Goal: Transaction & Acquisition: Book appointment/travel/reservation

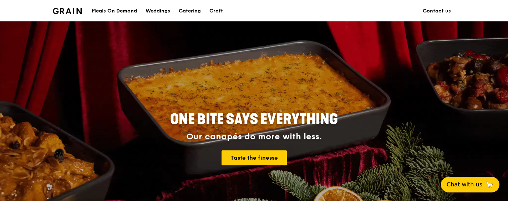
scroll to position [36, 0]
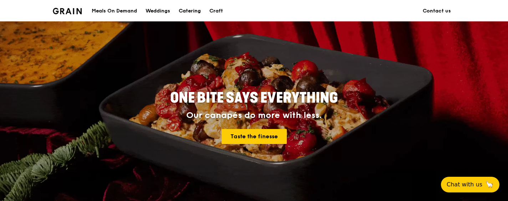
click at [182, 9] on div "Catering" at bounding box center [190, 10] width 22 height 21
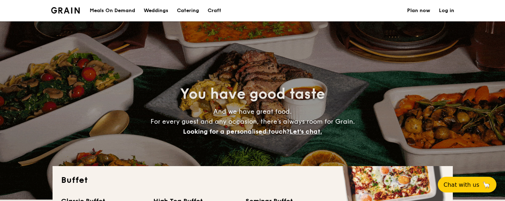
select select
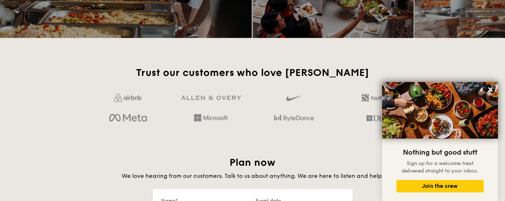
scroll to position [1036, 0]
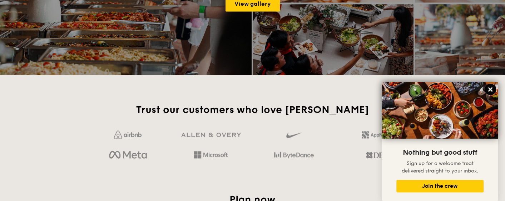
click at [492, 94] on button at bounding box center [489, 89] width 11 height 11
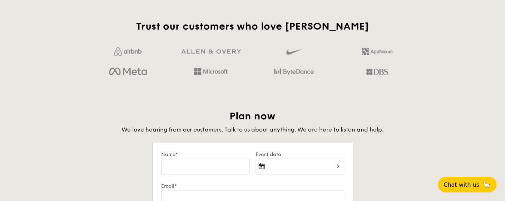
scroll to position [1178, 0]
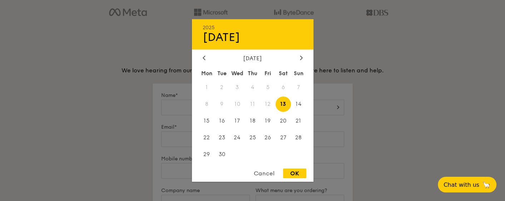
click at [335, 106] on div "2025 Sep [DATE] Tue Wed Thu Fri Sat Sun 1 2 3 4 5 6 7 8 9 10 11 12 13 14 15 16 …" at bounding box center [299, 112] width 89 height 24
click at [222, 137] on span "23" at bounding box center [221, 137] width 15 height 15
click at [243, 137] on span "24" at bounding box center [236, 137] width 15 height 15
click at [293, 172] on div "OK" at bounding box center [294, 174] width 23 height 10
type input "[DATE]"
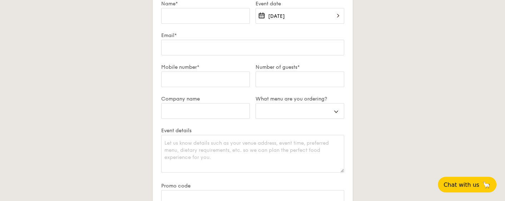
scroll to position [1285, 0]
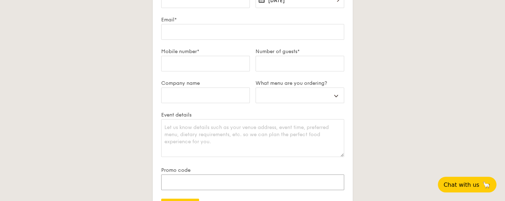
click at [194, 177] on input "Promo code" at bounding box center [252, 183] width 183 height 16
select select
type input "t"
select select
type input "tr"
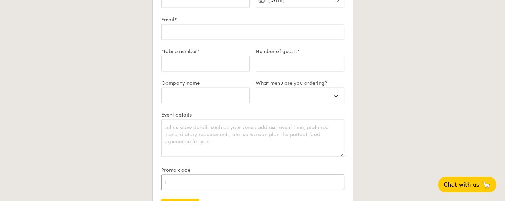
select select
type input "t"
select select
type input "T"
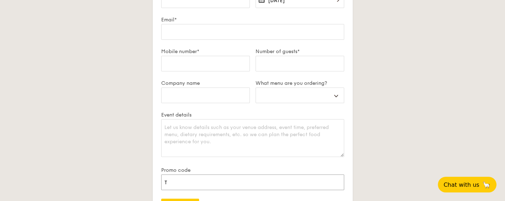
select select
type input "TR"
select select
type input "TRY"
select select
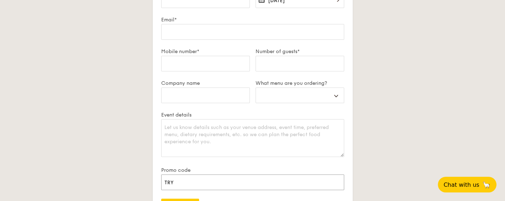
type input "TRYG"
select select
type input "TRYGR"
select select
type input "TRYGRA"
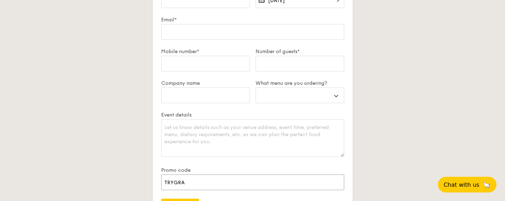
select select
type input "TRYGRAI"
select select
type input "TRYGRAIN"
click at [211, 161] on div "Event details" at bounding box center [252, 139] width 183 height 55
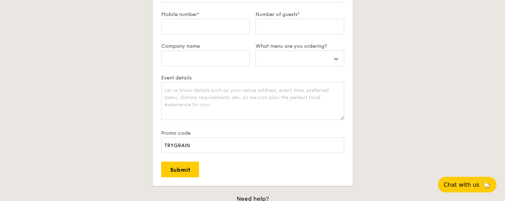
scroll to position [1357, 0]
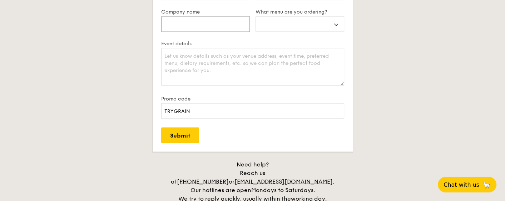
click at [209, 23] on input "Company name" at bounding box center [205, 24] width 89 height 16
click at [338, 24] on select "Buffet Mini Buffet High Tea Canapés Meal Boxes Wedding" at bounding box center [299, 24] width 89 height 16
click at [335, 21] on select "Buffet Mini Buffet High Tea Canapés Meal Boxes Wedding" at bounding box center [299, 24] width 89 height 16
click at [223, 17] on input "Company name" at bounding box center [205, 24] width 89 height 16
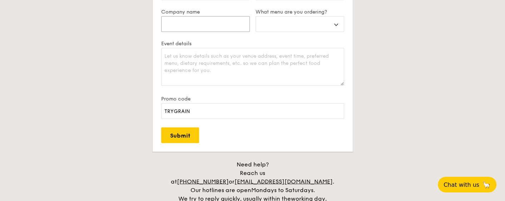
type input "D"
select select
type input "DE"
select select
type input "DEN"
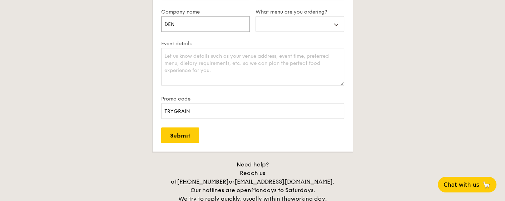
select select
type input "[PERSON_NAME]"
select select
type input "DENKA"
select select
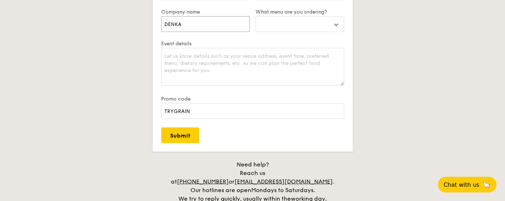
type input "DENKA"
click at [336, 26] on select "Buffet Mini Buffet High Tea Canapés Meal Boxes Wedding" at bounding box center [299, 24] width 89 height 16
click at [193, 23] on input "DENKA" at bounding box center [205, 24] width 89 height 16
click at [335, 24] on select "Buffet Mini Buffet High Tea Canapés Meal Boxes Wedding" at bounding box center [299, 24] width 89 height 16
select select "miniBuffet"
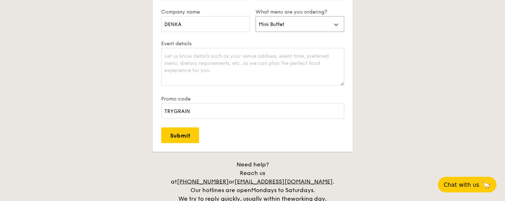
click at [255, 16] on select "Buffet Mini Buffet High Tea Canapés Meal Boxes Wedding" at bounding box center [299, 24] width 89 height 16
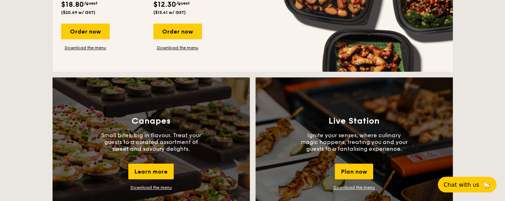
scroll to position [464, 0]
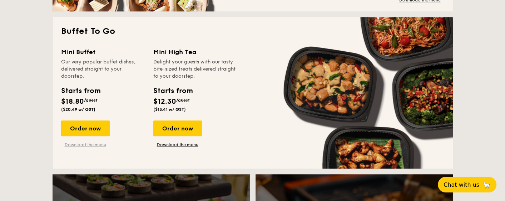
click at [90, 144] on link "Download the menu" at bounding box center [85, 145] width 49 height 6
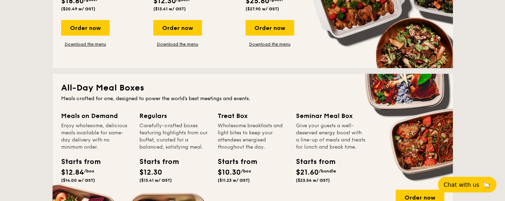
scroll to position [143, 0]
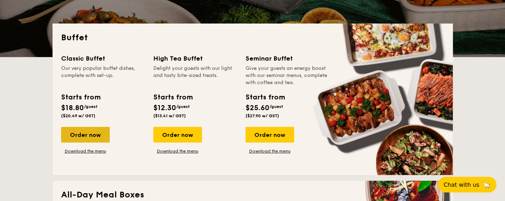
click at [77, 134] on div "Order now" at bounding box center [85, 135] width 49 height 16
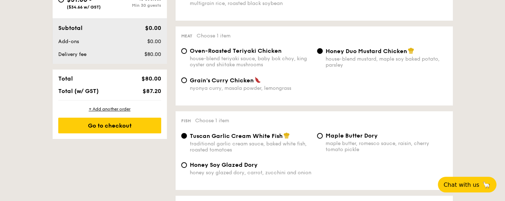
scroll to position [250, 0]
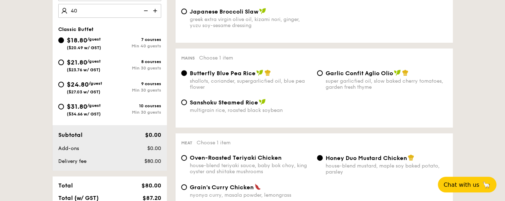
type input "40 guests"
click at [149, 25] on div "40 guests Classic Buffet $18.80 /guest ($20.49 w/ GST) 7 courses Min 40 guests …" at bounding box center [109, 68] width 114 height 206
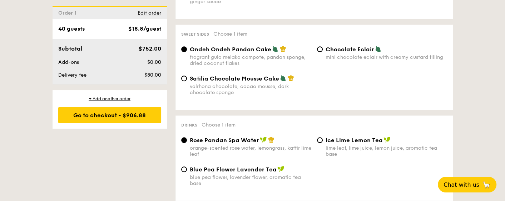
scroll to position [643, 0]
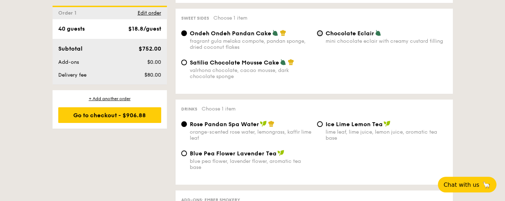
click at [320, 36] on input "Chocolate Eclair mini chocolate eclair with creamy custard filling" at bounding box center [320, 33] width 6 height 6
radio input "true"
click at [188, 68] on div "Satilia Chocolate Mousse Cake valrhona chocolate, cacao mousse, dark chocolate …" at bounding box center [246, 69] width 136 height 21
click at [187, 68] on div "Satilia Chocolate Mousse Cake valrhona chocolate, cacao mousse, dark chocolate …" at bounding box center [246, 69] width 136 height 21
click at [183, 65] on input "Satilia Chocolate Mousse Cake valrhona chocolate, cacao mousse, dark chocolate …" at bounding box center [184, 63] width 6 height 6
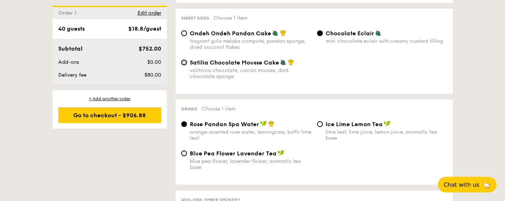
radio input "true"
click at [321, 36] on input "Chocolate Eclair mini chocolate eclair with creamy custard filling" at bounding box center [320, 33] width 6 height 6
radio input "true"
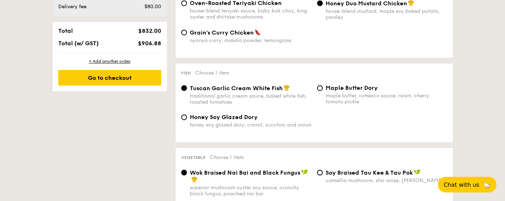
scroll to position [357, 0]
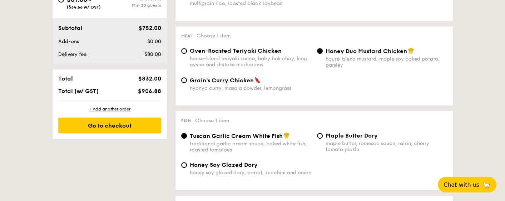
click at [187, 83] on div "Grain's [PERSON_NAME] Chicken nyonya [PERSON_NAME], masala powder, lemongrass" at bounding box center [246, 84] width 136 height 15
click at [186, 82] on input "Grain's [PERSON_NAME] Chicken nyonya [PERSON_NAME], masala powder, lemongrass" at bounding box center [184, 80] width 6 height 6
radio input "true"
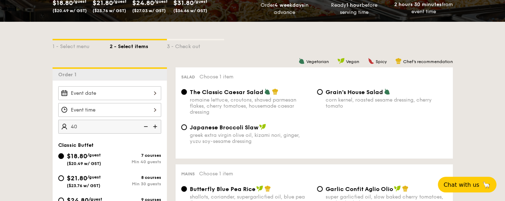
scroll to position [71, 0]
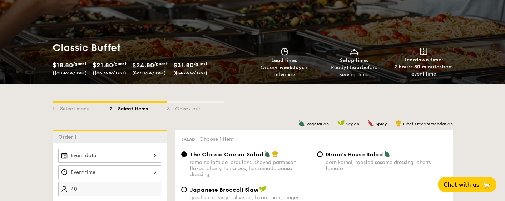
click at [155, 156] on div at bounding box center [109, 156] width 103 height 14
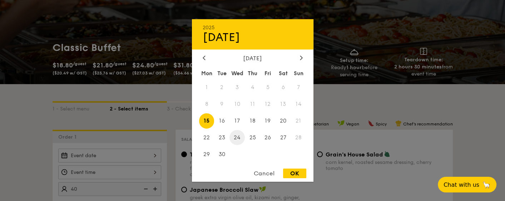
click at [239, 138] on span "24" at bounding box center [236, 137] width 15 height 15
click at [291, 173] on div "OK" at bounding box center [294, 174] width 23 height 10
type input "[DATE]"
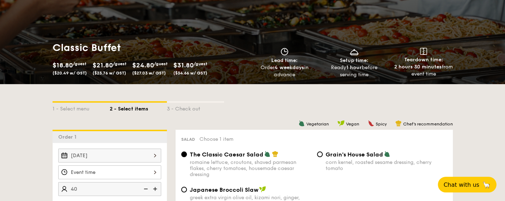
click at [154, 172] on div at bounding box center [109, 173] width 103 height 14
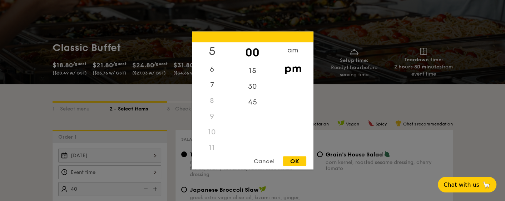
scroll to position [85, 0]
click at [210, 146] on div "11" at bounding box center [212, 144] width 40 height 16
click at [291, 52] on div "am" at bounding box center [292, 52] width 40 height 21
click at [259, 88] on div "30" at bounding box center [252, 89] width 40 height 21
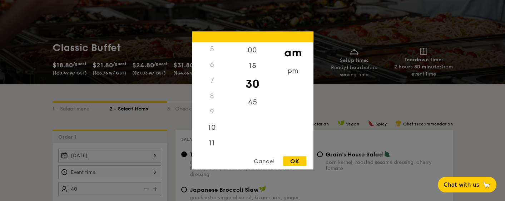
drag, startPoint x: 290, startPoint y: 161, endPoint x: 240, endPoint y: 173, distance: 51.8
click at [290, 161] on div "OK" at bounding box center [294, 162] width 23 height 10
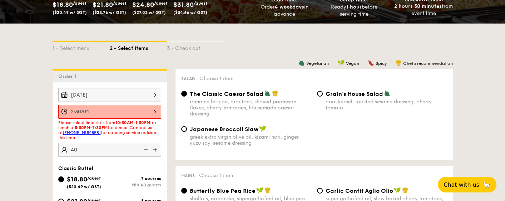
scroll to position [143, 0]
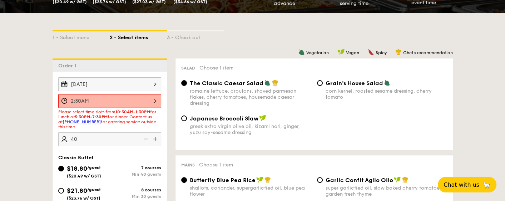
click at [156, 101] on div "2:30AM" at bounding box center [109, 101] width 103 height 14
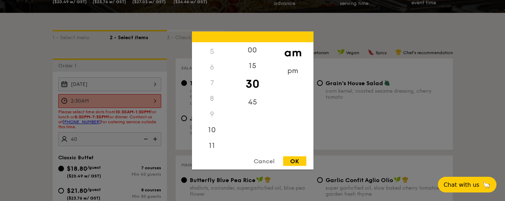
scroll to position [80, 0]
click at [213, 146] on div "11" at bounding box center [212, 146] width 40 height 21
click at [296, 162] on div "OK" at bounding box center [294, 162] width 23 height 10
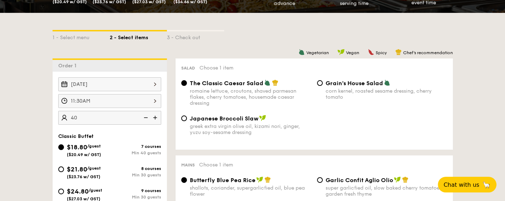
click at [154, 102] on div "11:30AM" at bounding box center [109, 101] width 103 height 14
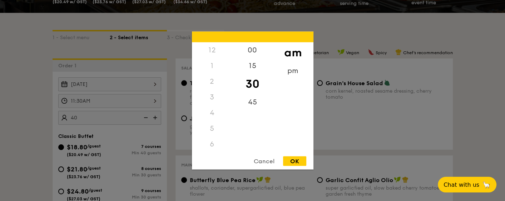
scroll to position [85, 0]
click at [249, 70] on div "15" at bounding box center [252, 68] width 40 height 21
click at [289, 162] on div "OK" at bounding box center [294, 162] width 23 height 10
type input "11:15AM"
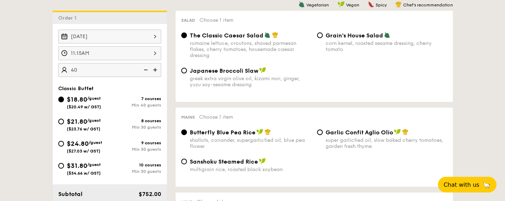
scroll to position [179, 0]
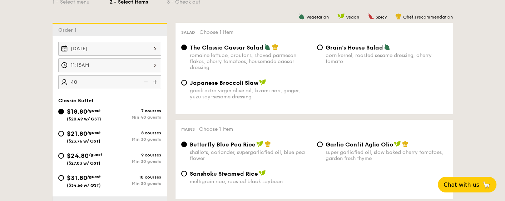
click at [146, 80] on img at bounding box center [145, 82] width 11 height 14
click at [145, 81] on img at bounding box center [145, 82] width 11 height 14
click at [64, 134] on div "$21.80 /guest ($23.76 w/ GST)" at bounding box center [83, 136] width 51 height 15
click at [64, 134] on input "$21.80 /guest ($23.76 w/ GST) 8 courses Min 30 guests" at bounding box center [61, 134] width 6 height 6
radio input "true"
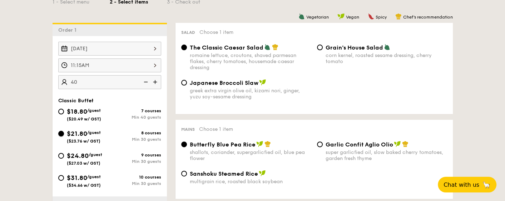
radio input "true"
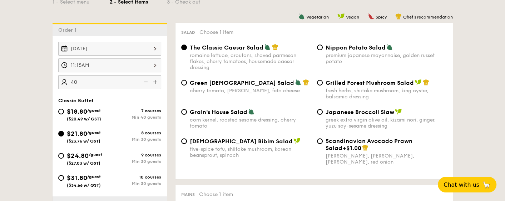
click at [143, 82] on img at bounding box center [145, 82] width 11 height 14
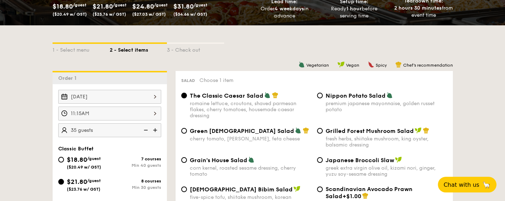
scroll to position [143, 0]
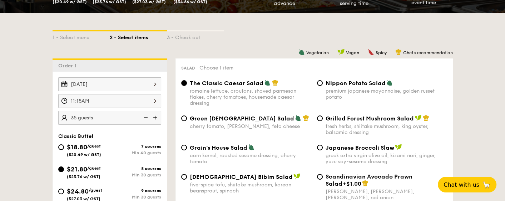
click at [146, 117] on img at bounding box center [145, 118] width 11 height 14
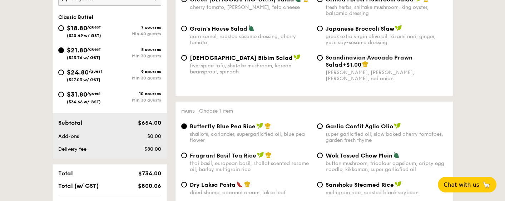
scroll to position [250, 0]
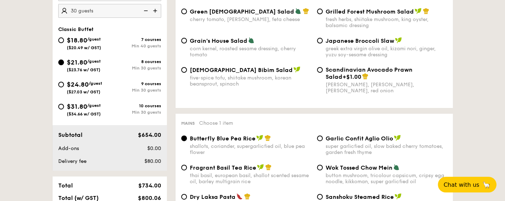
click at [158, 11] on img at bounding box center [155, 11] width 11 height 14
type input "35 guests"
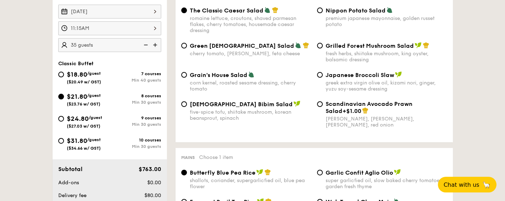
scroll to position [214, 0]
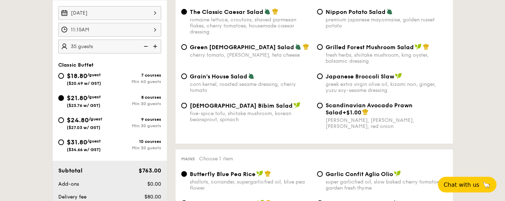
click at [67, 76] on span "$18.80" at bounding box center [77, 76] width 20 height 8
click at [64, 76] on input "$18.80 /guest ($20.49 w/ GST) 7 courses Min 40 guests" at bounding box center [61, 76] width 6 height 6
radio input "true"
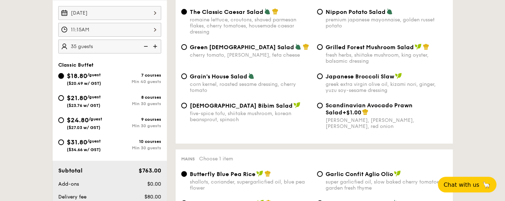
radio input "true"
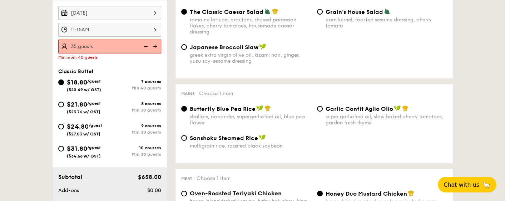
click at [158, 44] on img at bounding box center [155, 47] width 11 height 14
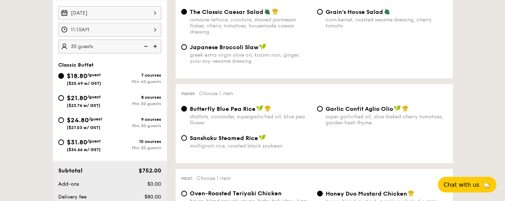
type input "40 guests"
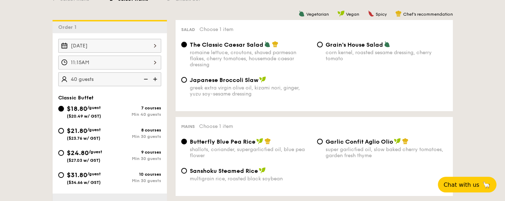
scroll to position [179, 0]
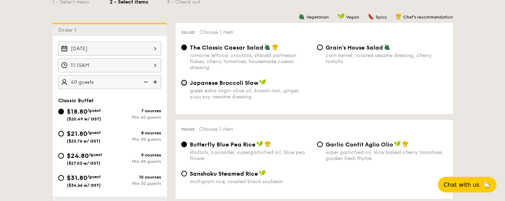
click at [184, 85] on input "Japanese Broccoli Slaw greek extra virgin olive oil, kizami [PERSON_NAME], yuzu…" at bounding box center [184, 83] width 6 height 6
radio input "true"
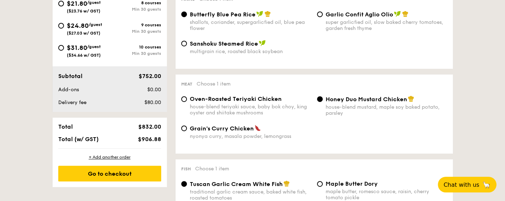
scroll to position [321, 0]
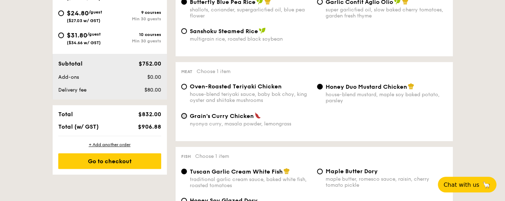
click at [186, 119] on input "Grain's [PERSON_NAME] Chicken nyonya [PERSON_NAME], masala powder, lemongrass" at bounding box center [184, 116] width 6 height 6
radio input "true"
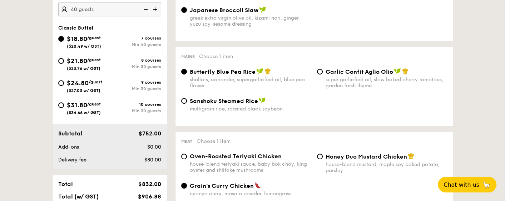
scroll to position [250, 0]
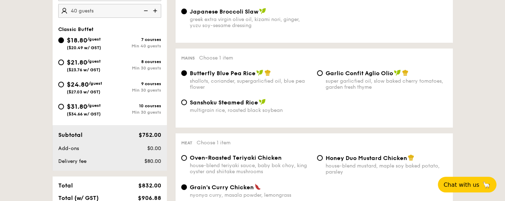
drag, startPoint x: 105, startPoint y: 48, endPoint x: 62, endPoint y: 37, distance: 44.7
click at [62, 37] on div "$18.80 /guest ($20.49 w/ GST)" at bounding box center [83, 42] width 51 height 15
click at [110, 47] on div "Min 40 guests" at bounding box center [135, 46] width 51 height 5
click at [64, 43] on input "$18.80 /guest ($20.49 w/ GST) 7 courses Min 40 guests" at bounding box center [61, 40] width 6 height 6
click at [460, 182] on span "Chat with us" at bounding box center [460, 184] width 37 height 7
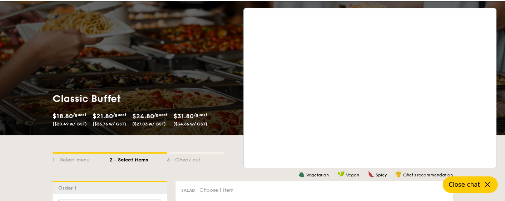
scroll to position [0, 0]
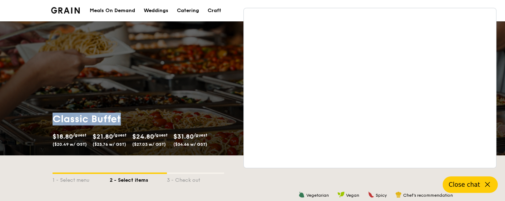
drag, startPoint x: 55, startPoint y: 119, endPoint x: 122, endPoint y: 121, distance: 66.4
click at [122, 121] on h1 "Classic Buffet" at bounding box center [150, 119] width 197 height 13
click at [222, 163] on div "1 - Select menu 2 - Select items 3 - Check out" at bounding box center [252, 179] width 400 height 46
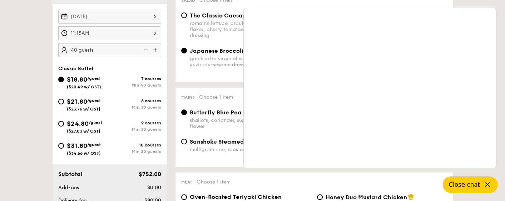
scroll to position [214, 0]
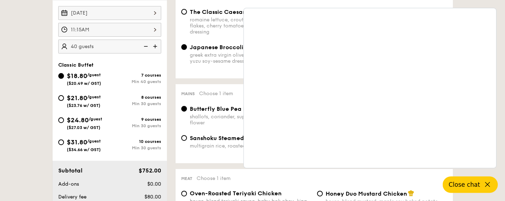
click at [486, 182] on icon at bounding box center [487, 185] width 9 height 9
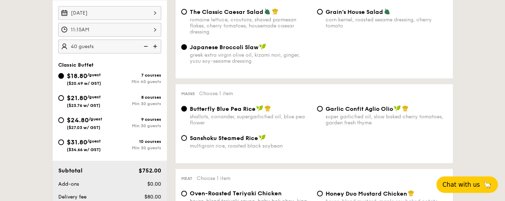
scroll to position [107, 0]
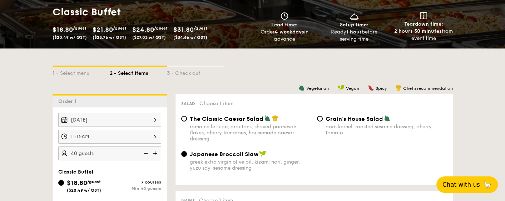
drag, startPoint x: 58, startPoint y: 169, endPoint x: 105, endPoint y: 187, distance: 50.4
copy div "Classic Buffet $18.80 /guest ($20.49 w/ GST)"
drag, startPoint x: 271, startPoint y: 157, endPoint x: 179, endPoint y: 155, distance: 92.5
click at [179, 155] on div "Japanese Broccoli Slaw greek extra virgin olive oil, kizami [PERSON_NAME], yuzu…" at bounding box center [246, 161] width 136 height 21
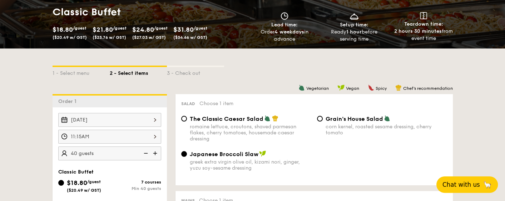
drag, startPoint x: 207, startPoint y: 155, endPoint x: 221, endPoint y: 172, distance: 21.1
click at [221, 171] on div "greek extra virgin olive oil, kizami nori, ginger, yuzu soy-sesame dressing" at bounding box center [250, 165] width 121 height 12
click at [187, 157] on input "Japanese Broccoli Slaw greek extra virgin olive oil, kizami [PERSON_NAME], yuzu…" at bounding box center [184, 154] width 6 height 6
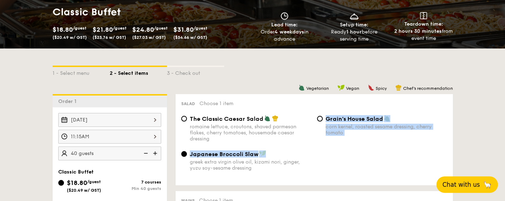
drag, startPoint x: 265, startPoint y: 158, endPoint x: 210, endPoint y: 151, distance: 55.1
click at [210, 151] on div "Japanese Broccoli Slaw" at bounding box center [250, 154] width 121 height 7
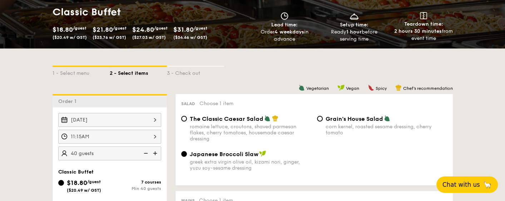
click at [211, 176] on div "Japanese Broccoli Slaw greek extra virgin olive oil, kizami [PERSON_NAME], yuzu…" at bounding box center [313, 165] width 271 height 29
drag, startPoint x: 188, startPoint y: 152, endPoint x: 256, endPoint y: 157, distance: 68.4
click at [256, 157] on div "Japanese Broccoli Slaw greek extra virgin olive oil, kizami [PERSON_NAME], yuzu…" at bounding box center [246, 161] width 136 height 21
copy span "Japanese Broccoli Slaw"
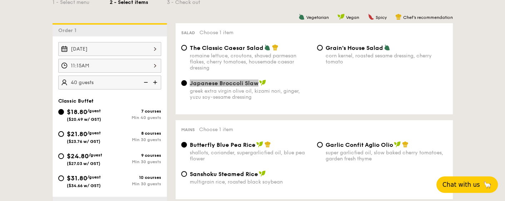
scroll to position [179, 0]
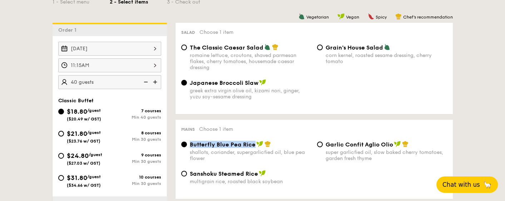
drag, startPoint x: 254, startPoint y: 148, endPoint x: 188, endPoint y: 149, distance: 66.4
click at [188, 149] on div "Butterfly Blue Pea Rice shallots, coriander, supergarlicfied oil, blue pea flow…" at bounding box center [246, 151] width 136 height 21
copy span "Butterfly Blue Pea Rice"
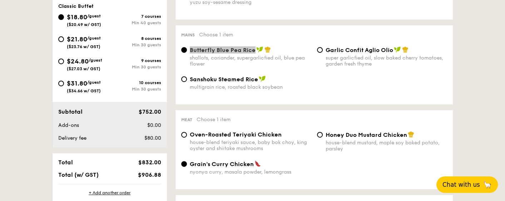
scroll to position [286, 0]
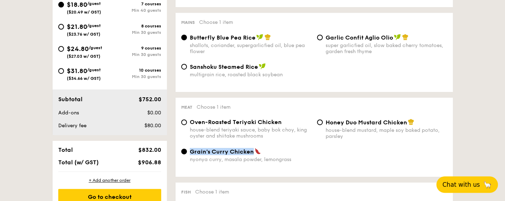
drag, startPoint x: 189, startPoint y: 154, endPoint x: 252, endPoint y: 158, distance: 63.3
click at [252, 158] on div "Grain's [PERSON_NAME] Chicken nyonya [PERSON_NAME], masala powder, lemongrass" at bounding box center [246, 155] width 136 height 15
copy span "Grain's Curry Chicken"
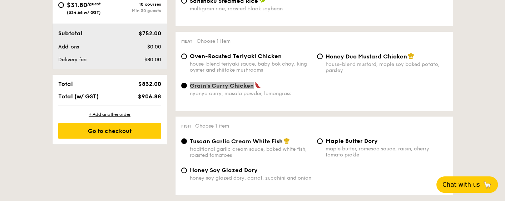
scroll to position [357, 0]
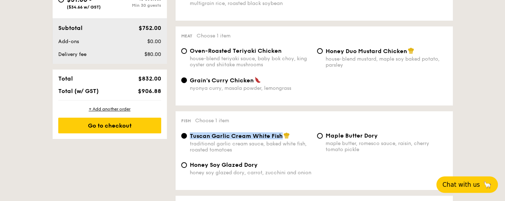
drag, startPoint x: 189, startPoint y: 141, endPoint x: 282, endPoint y: 137, distance: 93.3
click at [282, 137] on div "Tuscan Garlic Cream White Fish traditional garlic cream sauce, baked white fish…" at bounding box center [246, 142] width 136 height 21
copy span "Tuscan Garlic Cream White Fish"
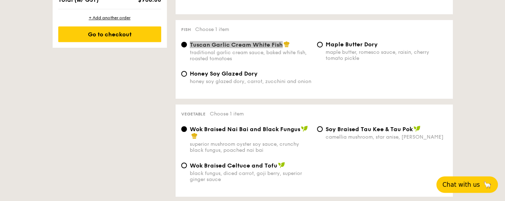
scroll to position [464, 0]
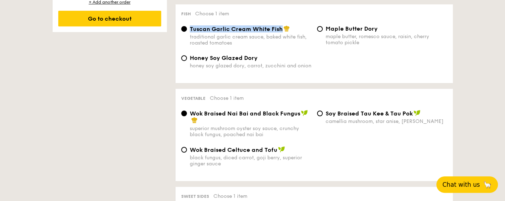
drag, startPoint x: 300, startPoint y: 120, endPoint x: 207, endPoint y: 120, distance: 92.1
click at [191, 115] on span "Wok Braised Nai Bai and Black Fungus" at bounding box center [245, 113] width 110 height 7
copy span "Wok Braised Nai Bai and Black Fungus"
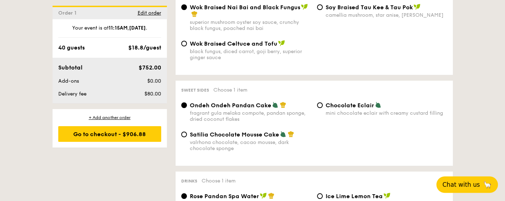
scroll to position [571, 0]
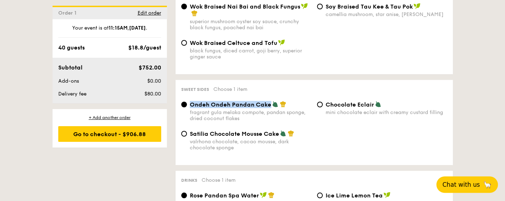
drag, startPoint x: 268, startPoint y: 112, endPoint x: 190, endPoint y: 110, distance: 77.9
click at [190, 108] on span "Ondeh Ondeh Pandan Cake" at bounding box center [230, 104] width 81 height 7
copy span "Ondeh Ondeh Pandan Cake"
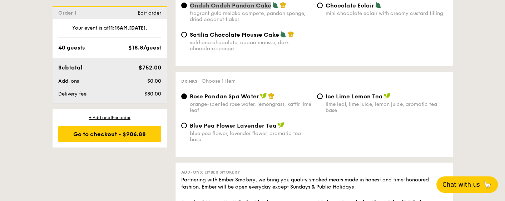
scroll to position [678, 0]
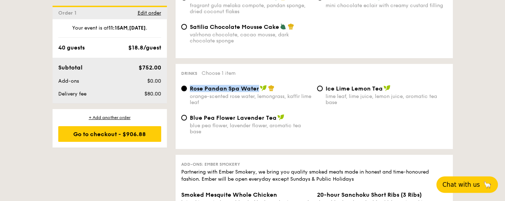
drag, startPoint x: 258, startPoint y: 96, endPoint x: 190, endPoint y: 96, distance: 67.8
click at [190, 92] on div "Rose Pandan Spa Water" at bounding box center [250, 88] width 121 height 7
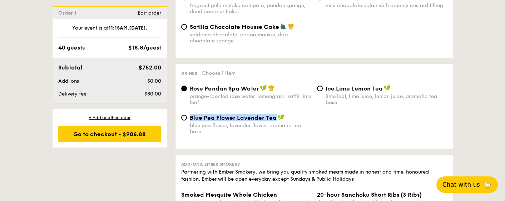
drag, startPoint x: 274, startPoint y: 127, endPoint x: 188, endPoint y: 125, distance: 85.7
click at [188, 125] on div "Blue Pea Flower Lavender Tea blue pea flower, lavender flower, aromatic tea base" at bounding box center [246, 124] width 136 height 21
click at [241, 106] on div "orange-scented rose water, lemongrass, kaffir lime leaf" at bounding box center [250, 100] width 121 height 12
click at [187, 91] on input "Rose Pandan Spa Water orange-scented rose water, lemongrass, kaffir lime leaf" at bounding box center [184, 89] width 6 height 6
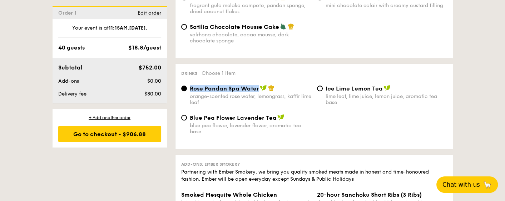
drag, startPoint x: 257, startPoint y: 95, endPoint x: 190, endPoint y: 94, distance: 66.8
click at [190, 92] on span "Rose Pandan Spa Water" at bounding box center [224, 88] width 69 height 7
copy span "Rose Pandan Spa Water"
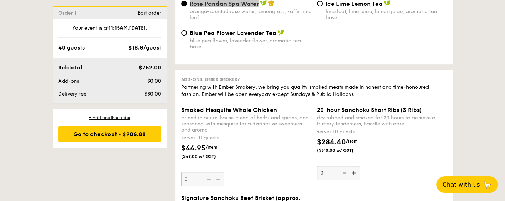
scroll to position [750, 0]
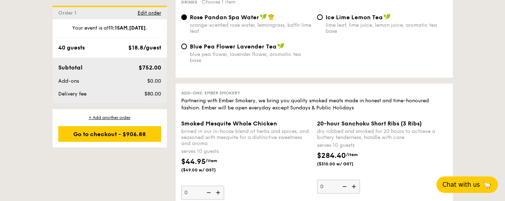
drag, startPoint x: 65, startPoint y: 31, endPoint x: 163, endPoint y: 126, distance: 136.1
click at [163, 125] on div "Order 1 Edit order Your event is at 11:15AM [DATE] . 40 guests $18.8/guest Subt…" at bounding box center [109, 77] width 114 height 143
copy div "Your event is at 11:15AM [DATE] . 40 guests $18.8/guest Subtotal $752.00 Add-on…"
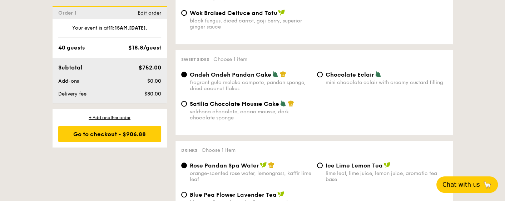
scroll to position [571, 0]
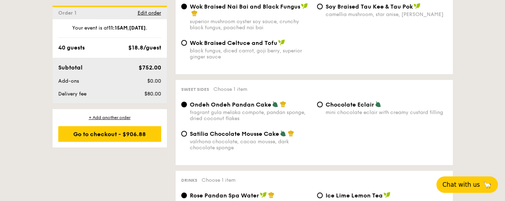
click at [323, 54] on div "Wok Braised Celtuce and Tofu black fungus, diced carrot, goji [PERSON_NAME], su…" at bounding box center [313, 53] width 271 height 29
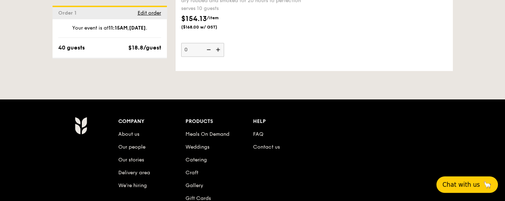
scroll to position [1020, 0]
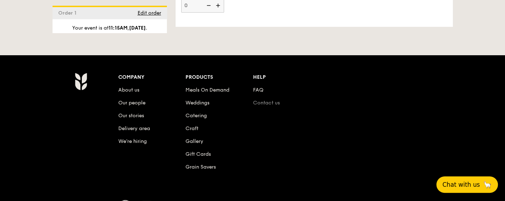
click at [262, 106] on link "Contact us" at bounding box center [266, 103] width 27 height 6
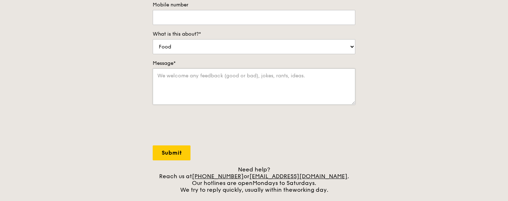
scroll to position [214, 0]
